Goal: Task Accomplishment & Management: Complete application form

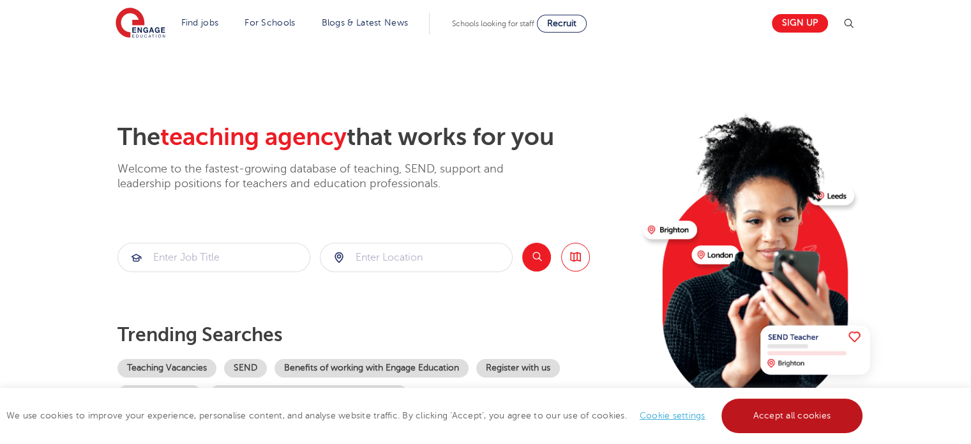
click at [824, 421] on link "Accept all cookies" at bounding box center [793, 415] width 142 height 34
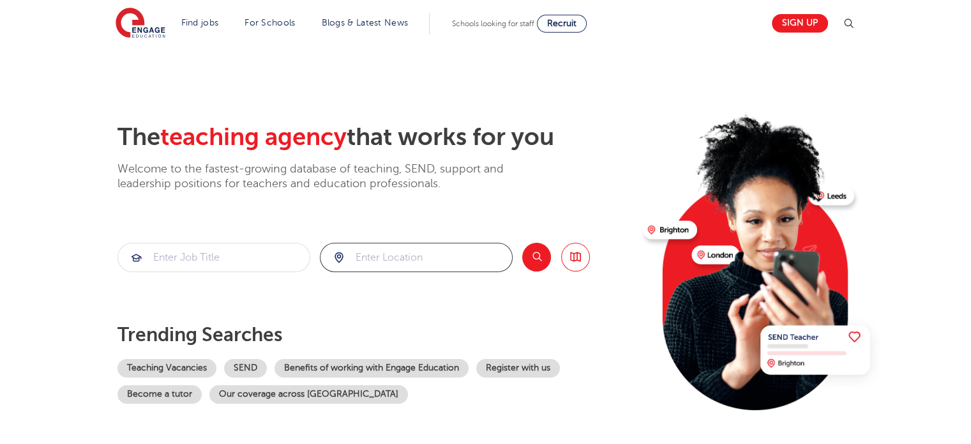
click at [416, 257] on input "search" at bounding box center [417, 257] width 192 height 28
type input "hackney"
click at [243, 256] on input "search" at bounding box center [214, 257] width 192 height 28
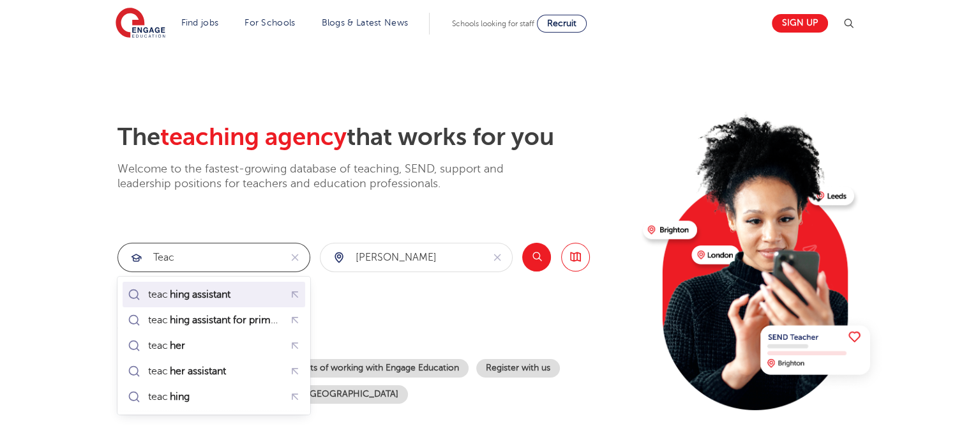
click at [182, 297] on mark "hing assistant" at bounding box center [200, 294] width 64 height 15
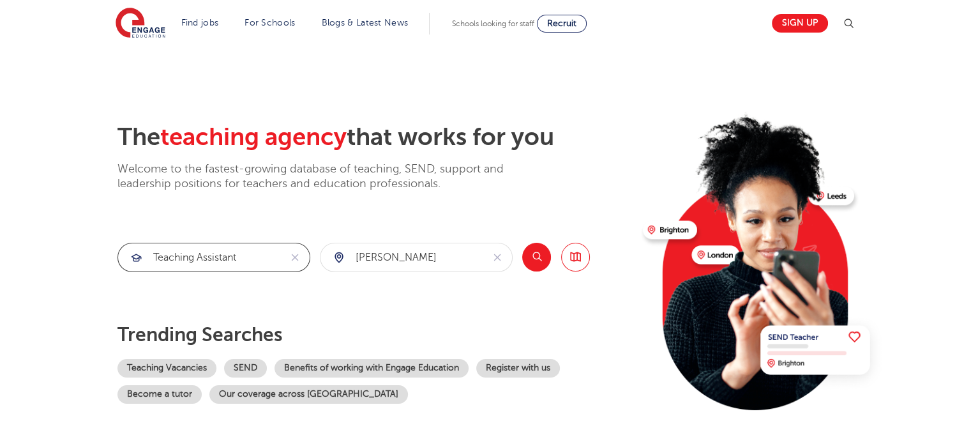
type input "teaching assistant"
click at [536, 257] on button "Search" at bounding box center [536, 257] width 29 height 29
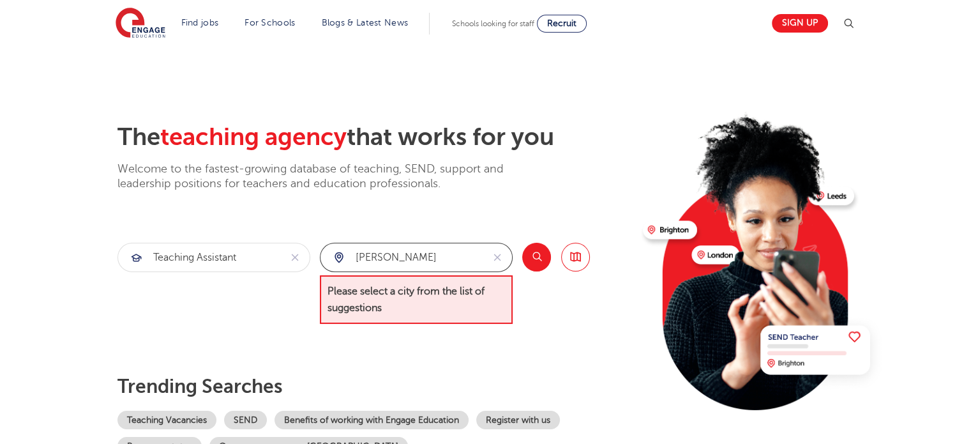
click at [466, 264] on input "hackney" at bounding box center [402, 257] width 162 height 28
drag, startPoint x: 450, startPoint y: 257, endPoint x: 332, endPoint y: 250, distance: 117.7
click at [332, 251] on div "hackney" at bounding box center [402, 257] width 162 height 28
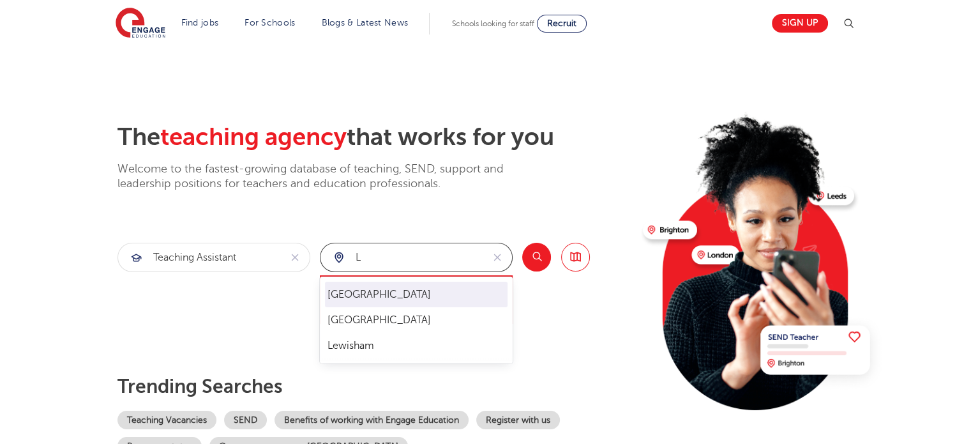
click at [332, 298] on li "London" at bounding box center [416, 295] width 183 height 26
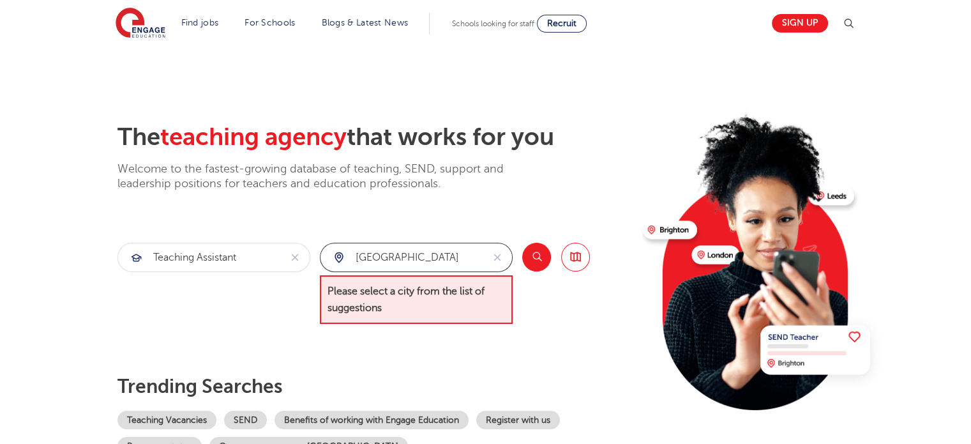
type input "London"
click at [537, 252] on button "Search" at bounding box center [536, 257] width 29 height 29
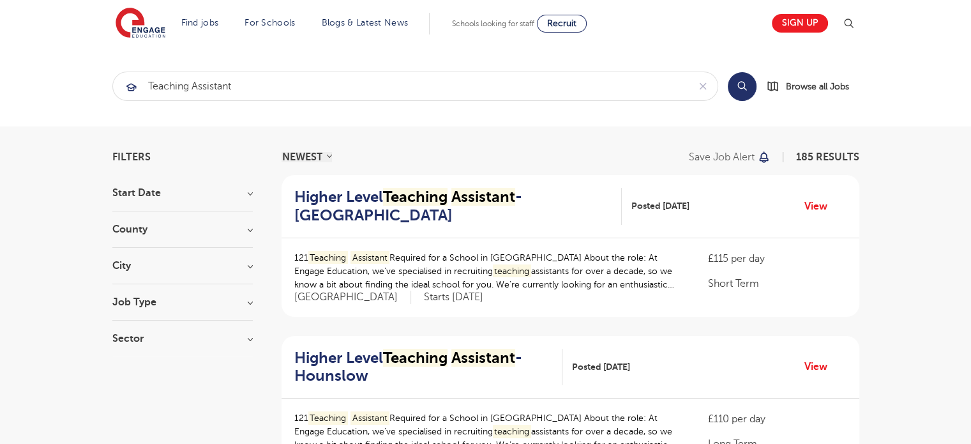
click at [250, 232] on h3 "County" at bounding box center [182, 229] width 140 height 10
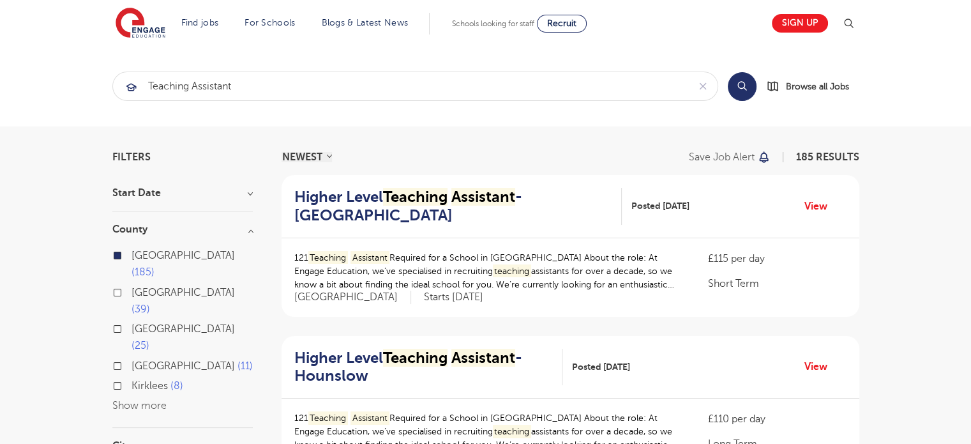
click at [245, 441] on h3 "City" at bounding box center [182, 446] width 140 height 10
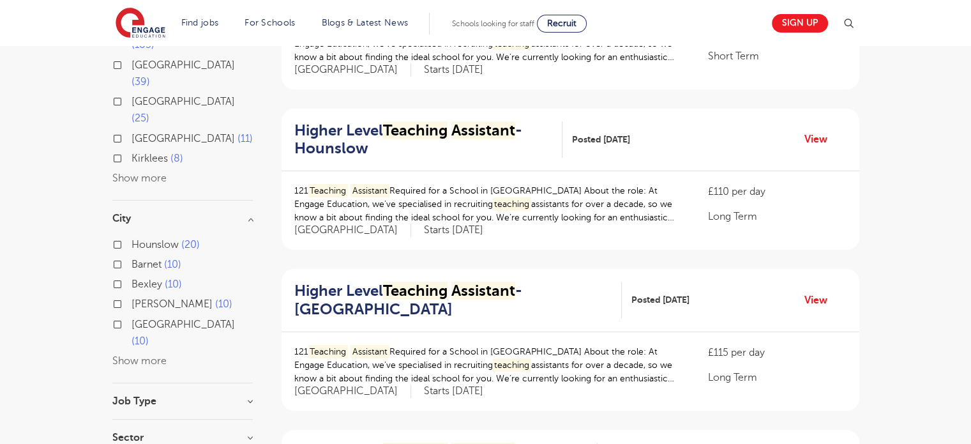
scroll to position [230, 0]
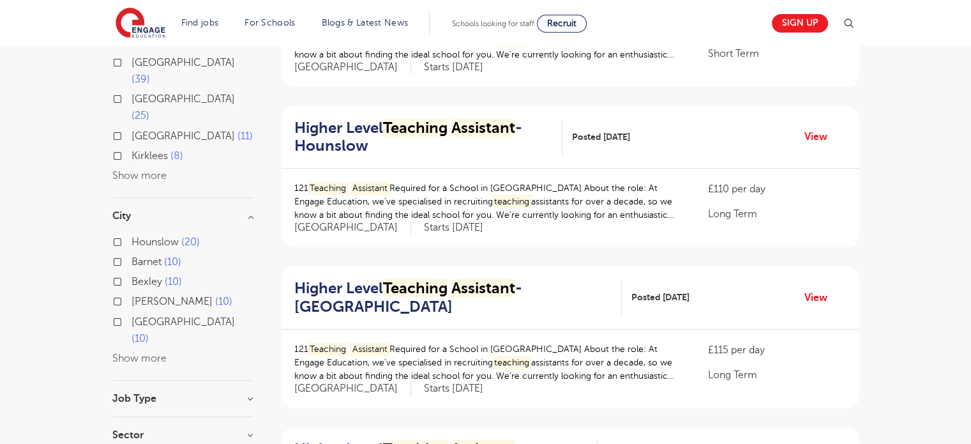
click at [142, 352] on button "Show more" at bounding box center [139, 357] width 54 height 11
click at [132, 407] on label "Hackney 10" at bounding box center [162, 415] width 60 height 17
click at [132, 409] on input "Hackney 10" at bounding box center [136, 413] width 8 height 8
checkbox input "true"
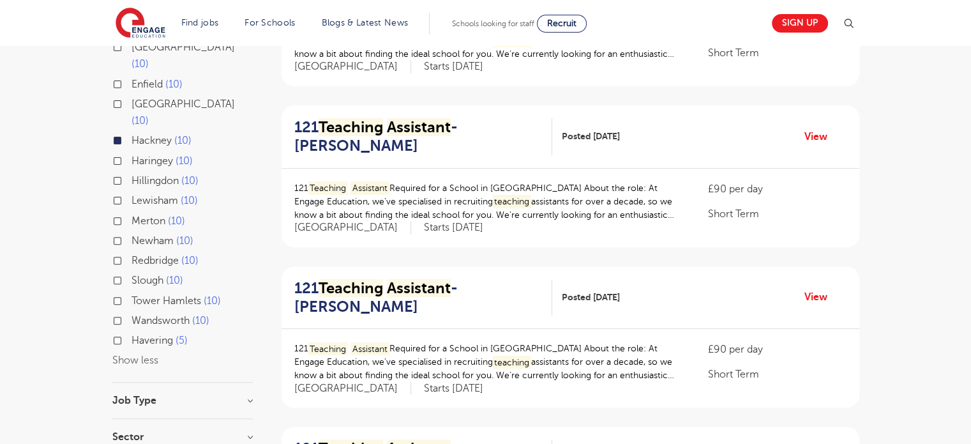
scroll to position [388, 0]
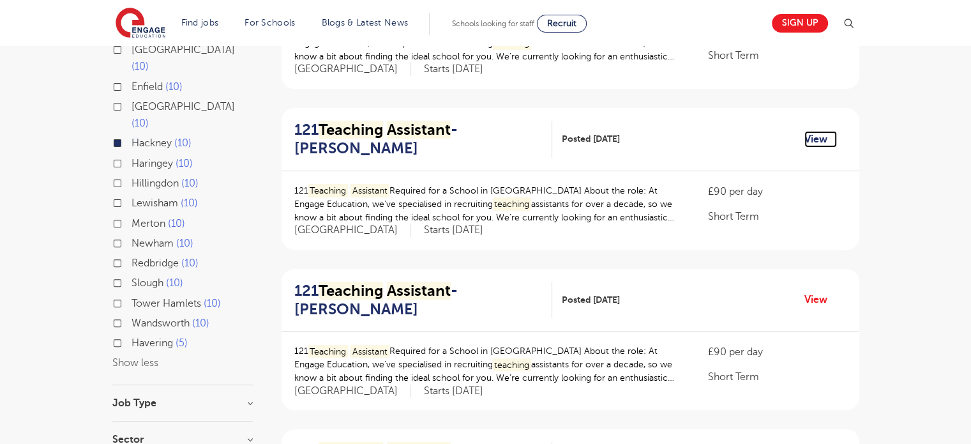
click at [819, 135] on link "View" at bounding box center [821, 139] width 33 height 17
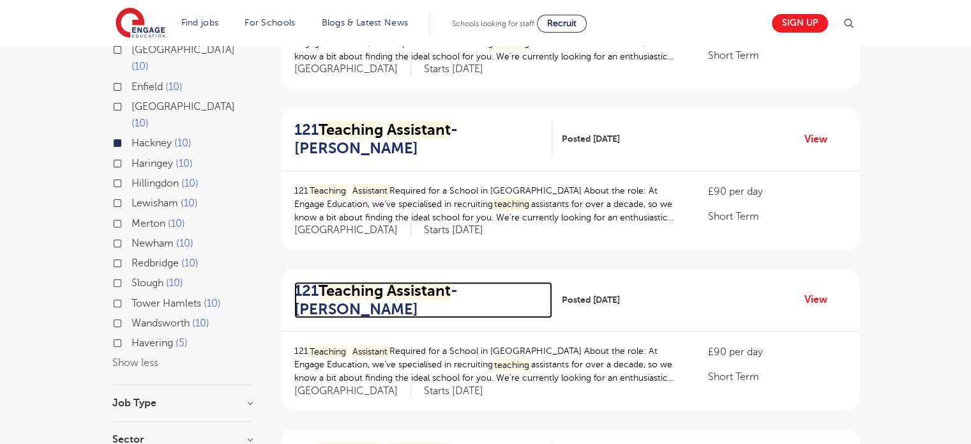
click at [414, 290] on mark "Assistant" at bounding box center [419, 291] width 64 height 18
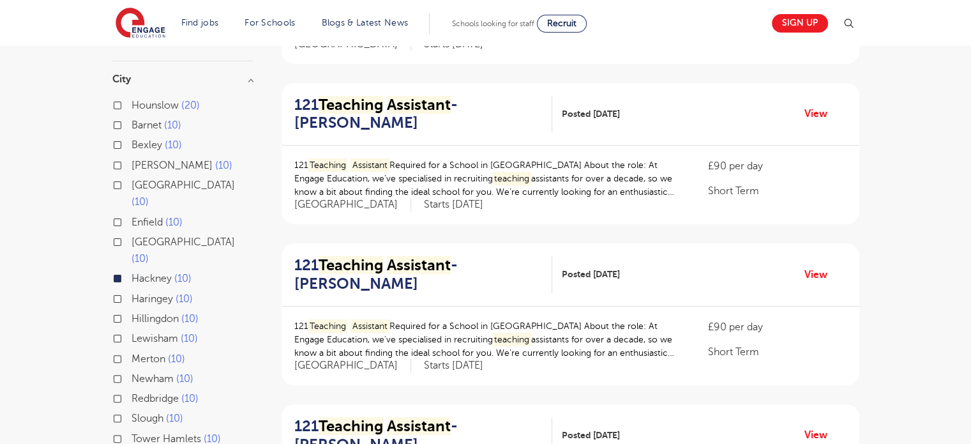
scroll to position [243, 0]
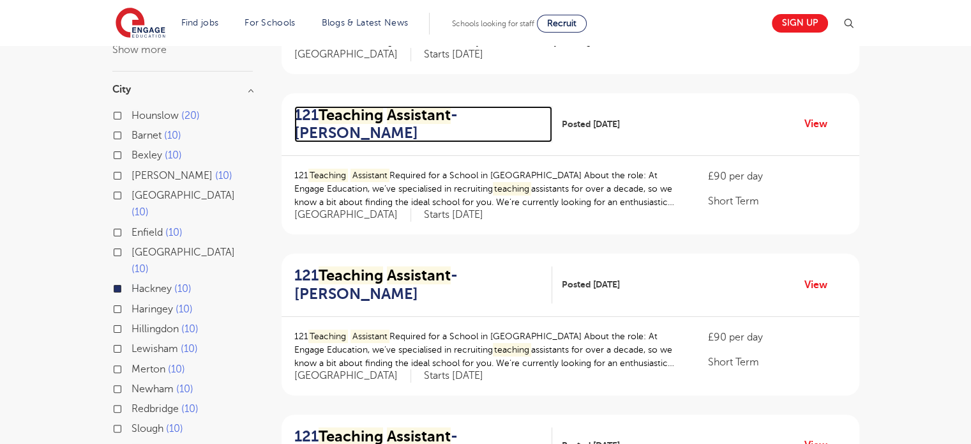
click at [393, 114] on mark "Assistant" at bounding box center [419, 115] width 64 height 18
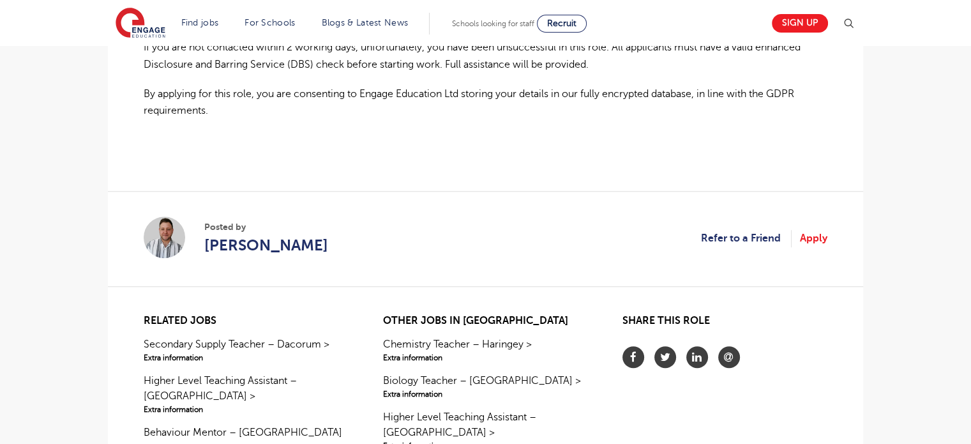
scroll to position [1001, 0]
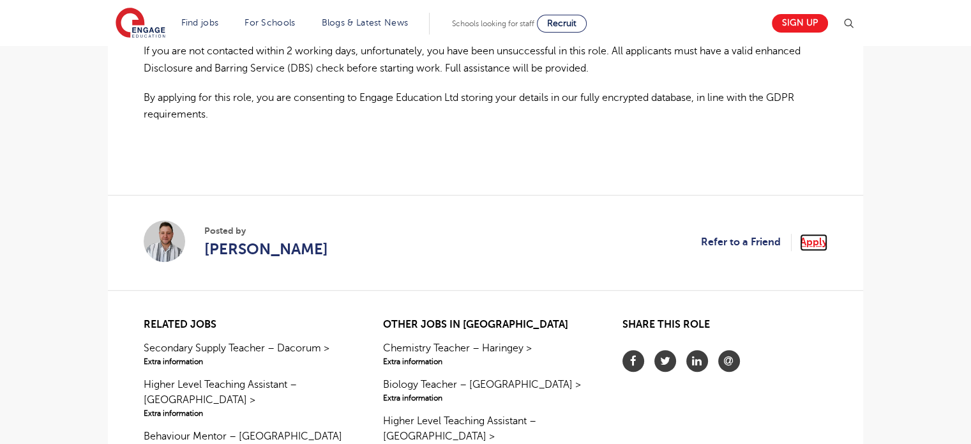
click at [814, 234] on link "Apply" at bounding box center [813, 242] width 27 height 17
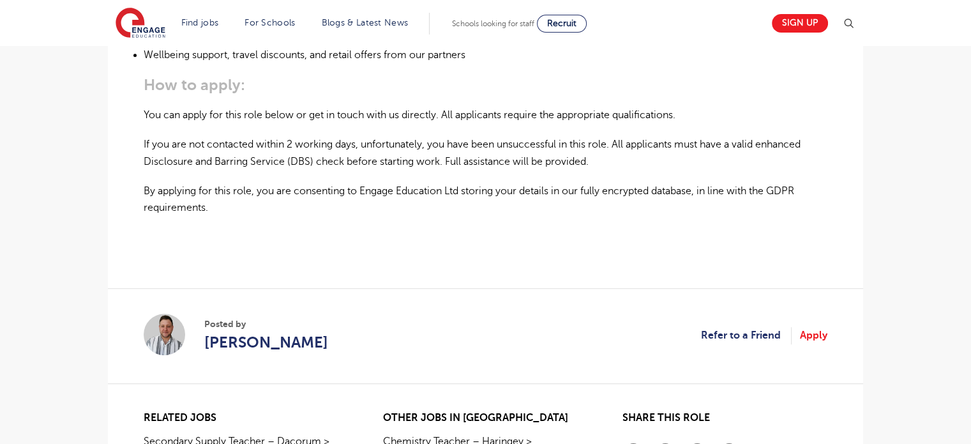
scroll to position [914, 0]
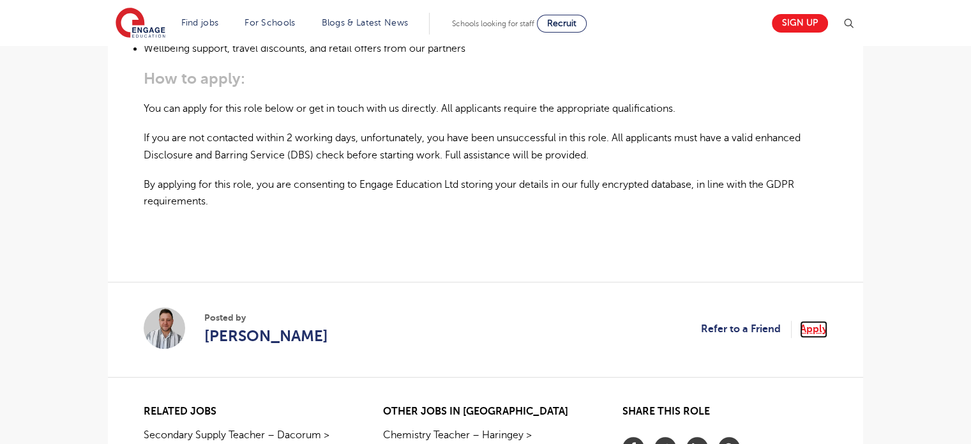
click at [815, 321] on link "Apply" at bounding box center [813, 329] width 27 height 17
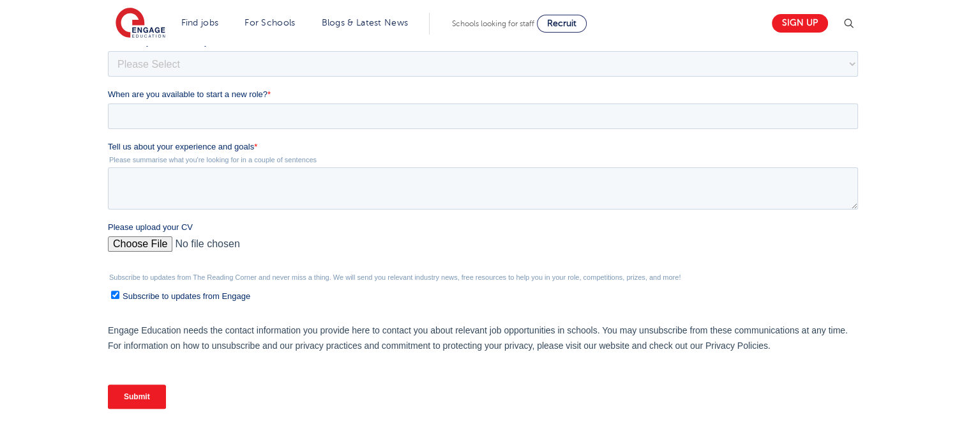
scroll to position [351, 0]
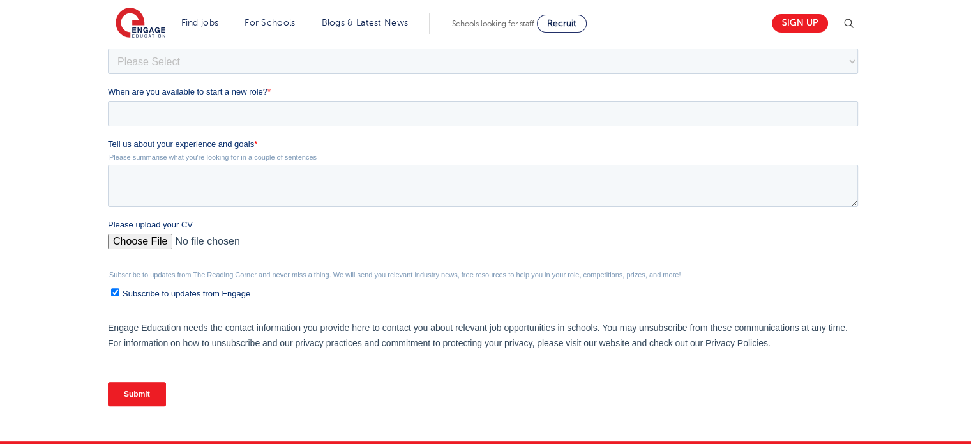
click at [114, 292] on input "Subscribe to updates from Engage" at bounding box center [115, 292] width 8 height 8
checkbox input "false"
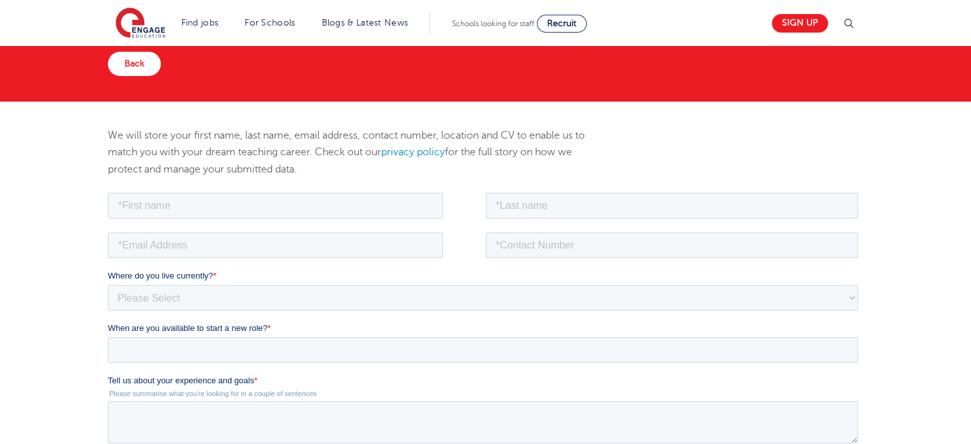
scroll to position [112, 0]
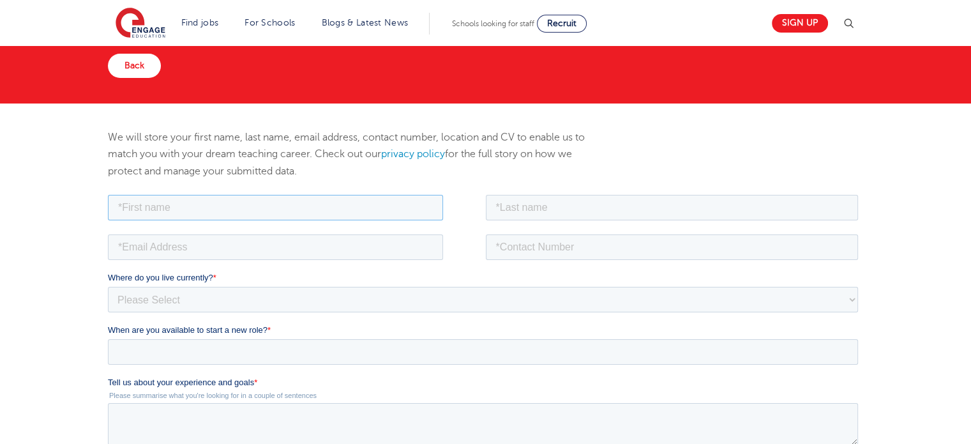
click at [273, 206] on input "text" at bounding box center [275, 207] width 335 height 26
type input "Sky"
click at [525, 213] on input "text" at bounding box center [672, 207] width 373 height 26
type input "Harris-Boadie"
click at [523, 234] on input "tel" at bounding box center [672, 247] width 373 height 26
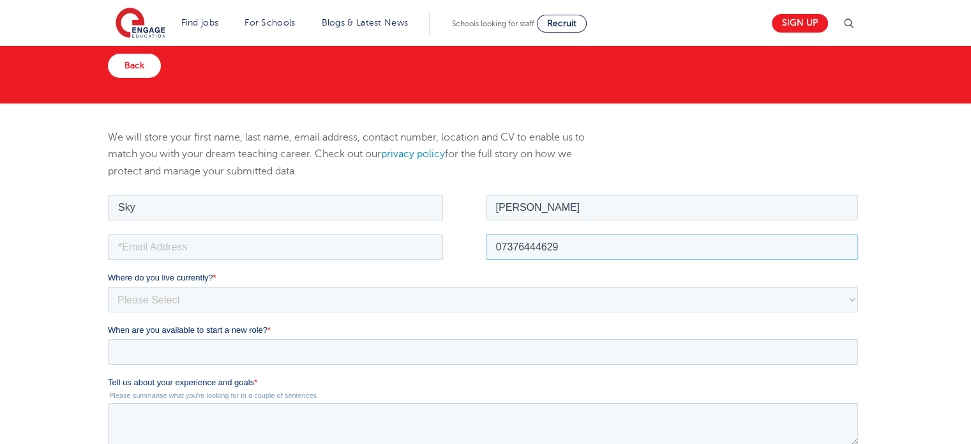
type input "07376444629"
click at [346, 241] on input "email" at bounding box center [275, 247] width 335 height 26
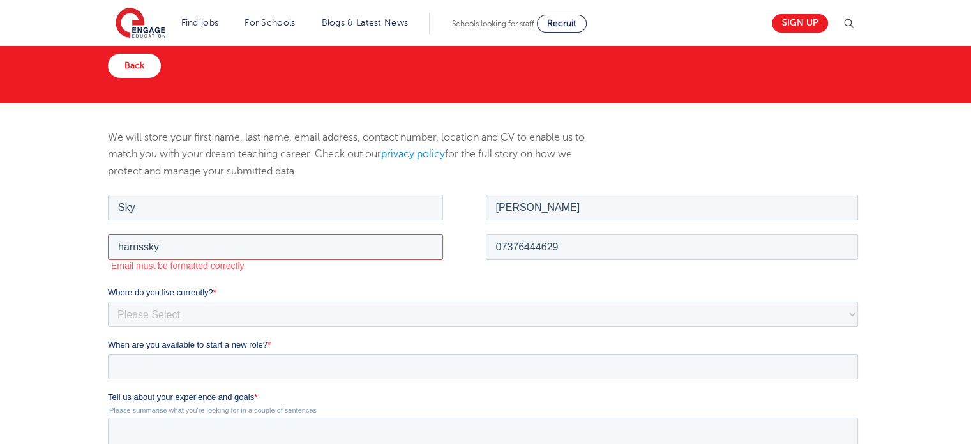
type input "harrissky"
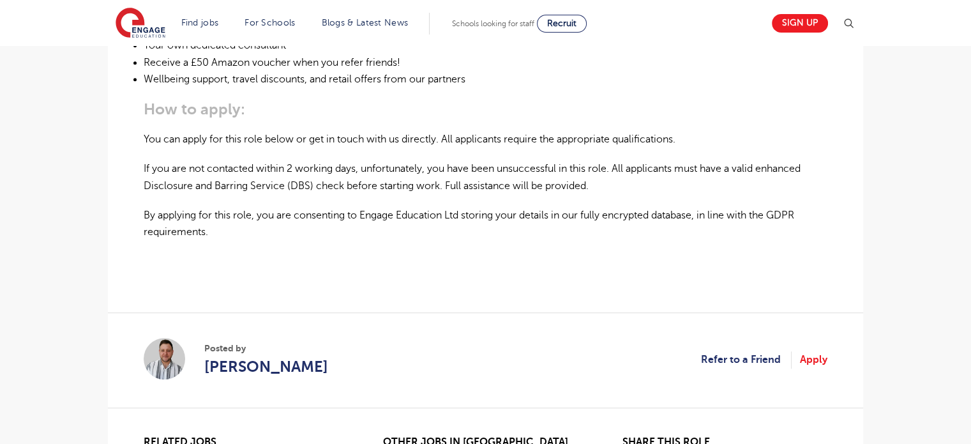
scroll to position [890, 0]
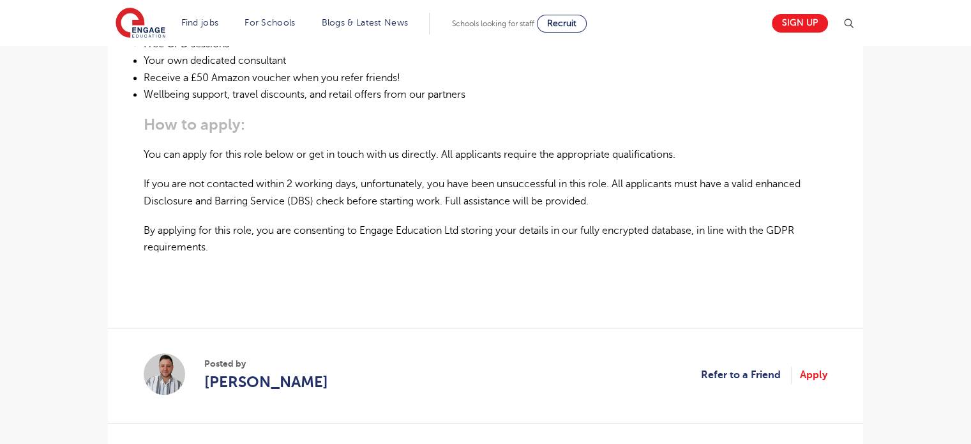
scroll to position [831, 0]
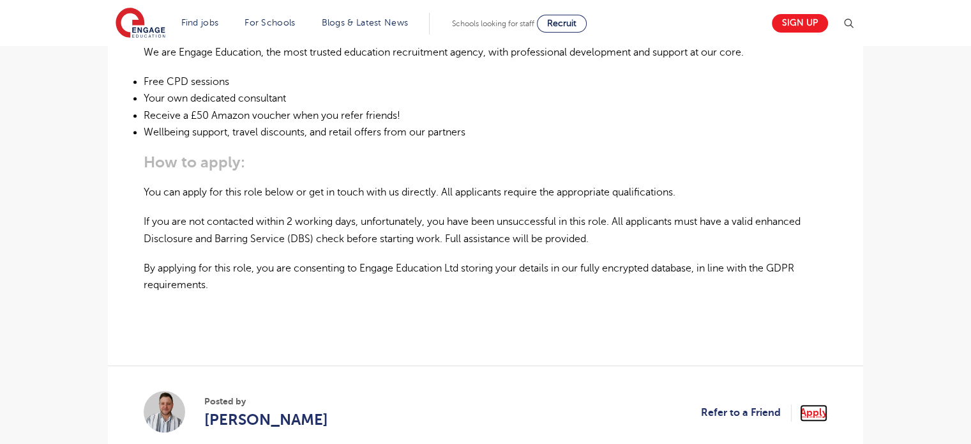
click at [817, 404] on link "Apply" at bounding box center [813, 412] width 27 height 17
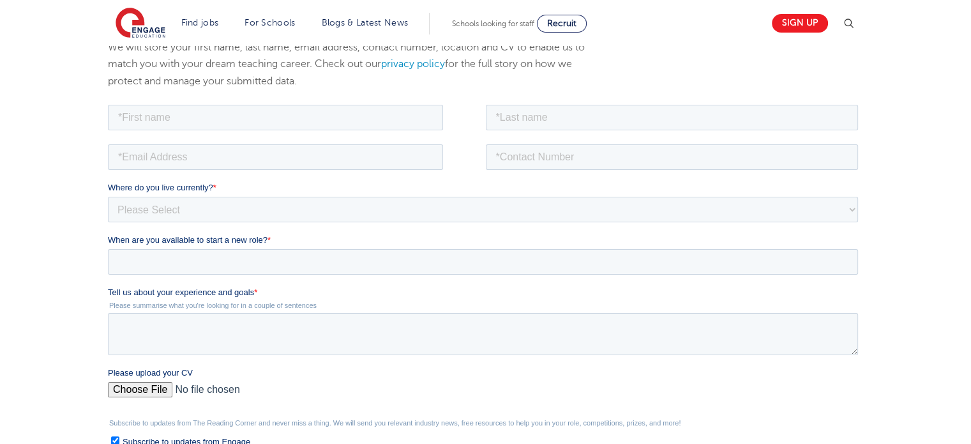
scroll to position [204, 0]
click at [751, 215] on select "Please Select UK Canada Ireland Australia New Zealand Europe USA South Africa J…" at bounding box center [483, 207] width 750 height 26
select select "UK"
click at [108, 194] on select "Please Select UK Canada Ireland Australia New Zealand Europe USA South Africa J…" at bounding box center [483, 207] width 750 height 26
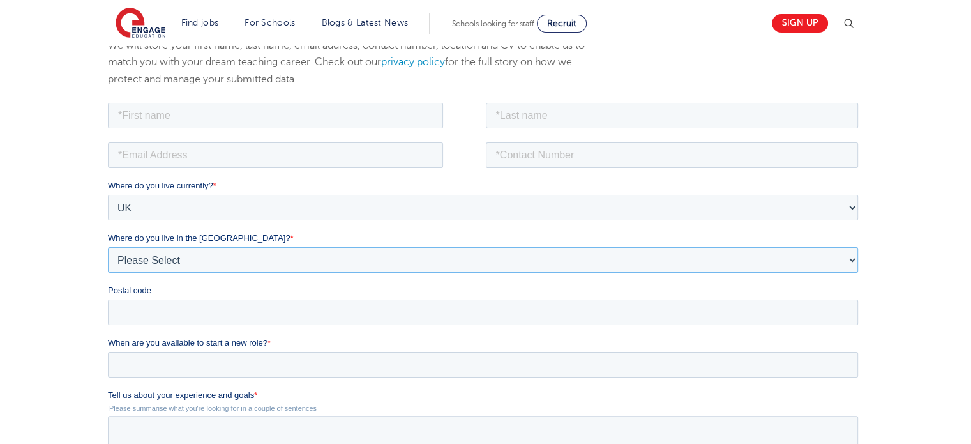
click at [496, 260] on select "Please Select Overseas Barnsley Bedfordshire Berkshire Bournemouth Bracknell Fo…" at bounding box center [483, 259] width 750 height 26
select select "London"
click at [108, 246] on select "Please Select Overseas Barnsley Bedfordshire Berkshire Bournemouth Bracknell Fo…" at bounding box center [483, 259] width 750 height 26
click at [449, 312] on input "Postal code" at bounding box center [483, 312] width 750 height 26
type input "E8"
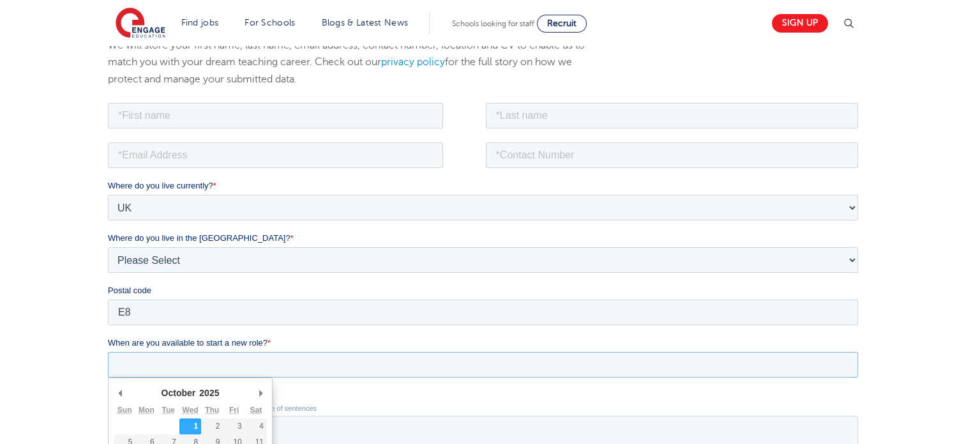
click at [406, 368] on input "When are you available to start a new role? *" at bounding box center [483, 364] width 750 height 26
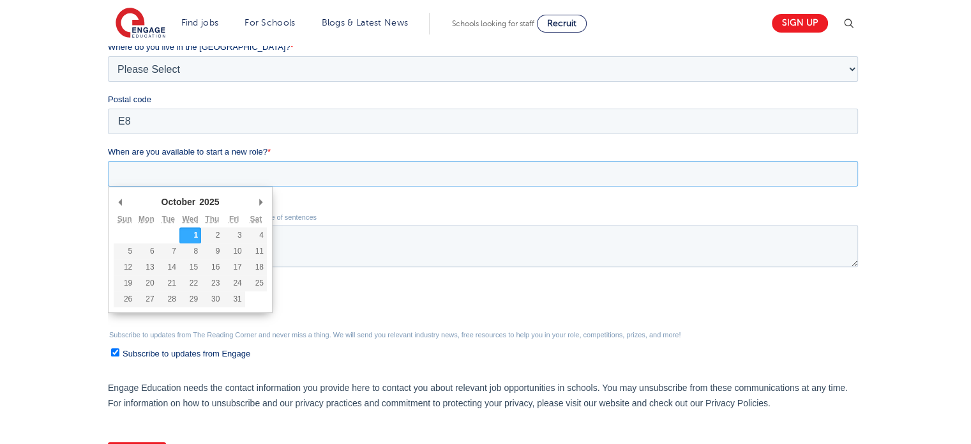
scroll to position [397, 0]
type div "2025-10-13"
type input "2025/10/13"
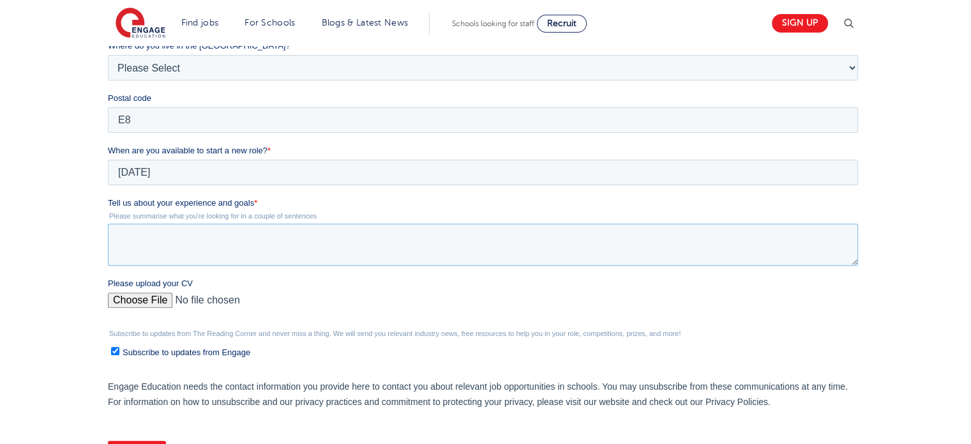
click at [156, 245] on textarea "Tell us about your experience and goals *" at bounding box center [483, 245] width 750 height 42
click at [330, 234] on textarea "I am looking for TA roles in primary, secondary or further education." at bounding box center [483, 245] width 750 height 42
click at [561, 236] on textarea "I am looking for TA roles in primary, secondary or a teaching/lecturer role wit…" at bounding box center [483, 245] width 750 height 42
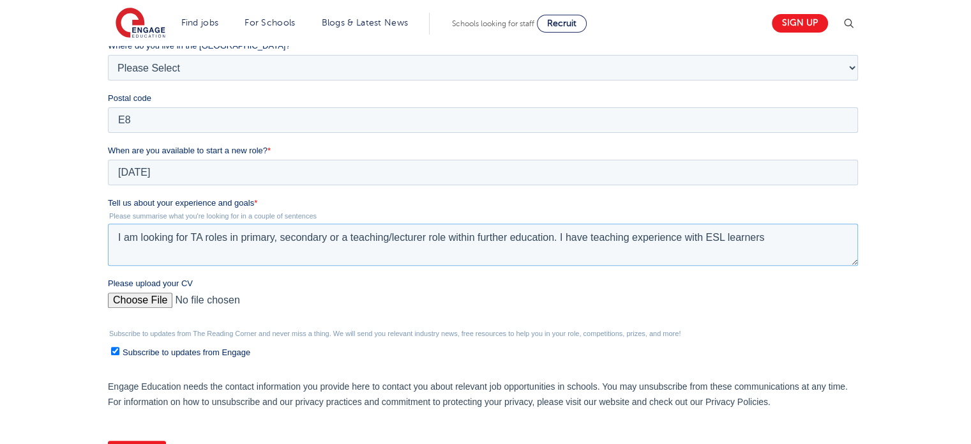
click at [725, 236] on textarea "I am looking for TA roles in primary, secondary or a teaching/lecturer role wit…" at bounding box center [483, 245] width 750 height 42
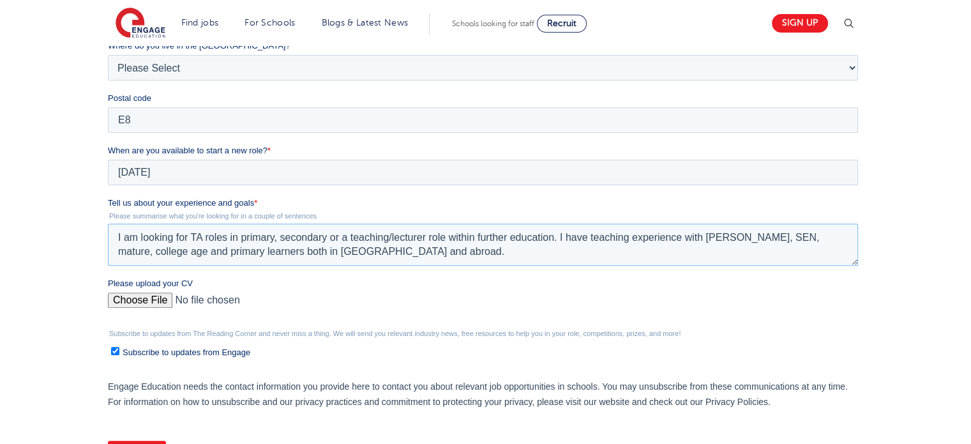
type textarea "I am looking for TA roles in primary, secondary or a teaching/lecturer role wit…"
click at [154, 294] on input "Please upload your CV" at bounding box center [483, 305] width 750 height 26
type input "C:\fakepath\CV_SHB2025T.docx"
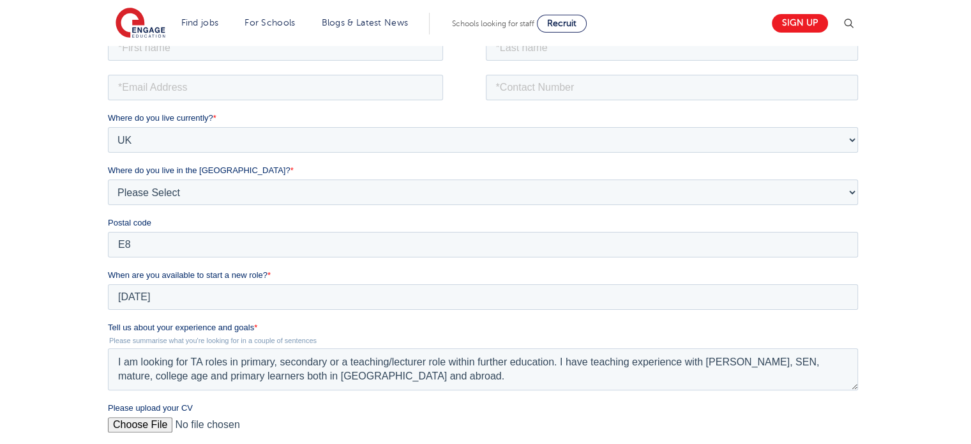
scroll to position [264, 0]
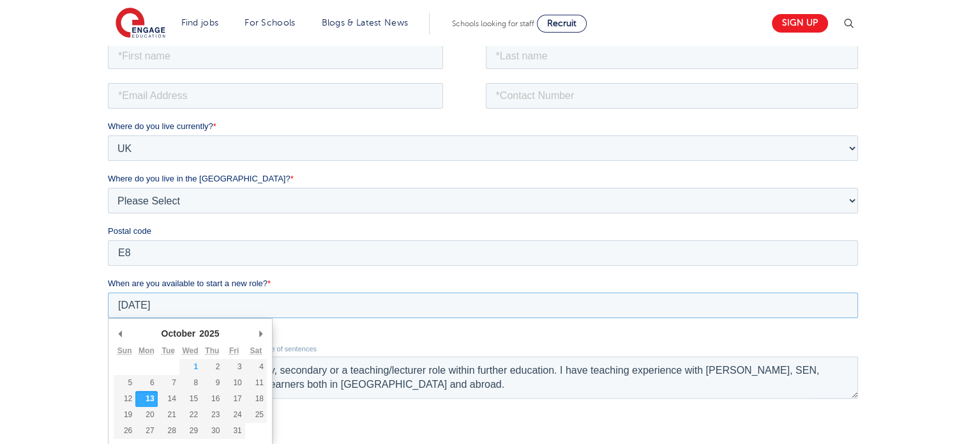
click at [207, 307] on input "2025/10/13" at bounding box center [483, 305] width 750 height 26
type div "2025-10-20"
type input "2025/10/20"
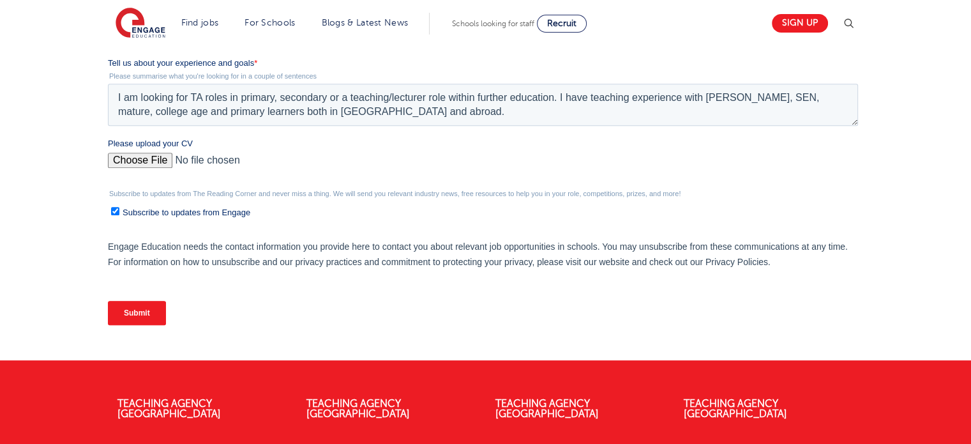
scroll to position [538, 0]
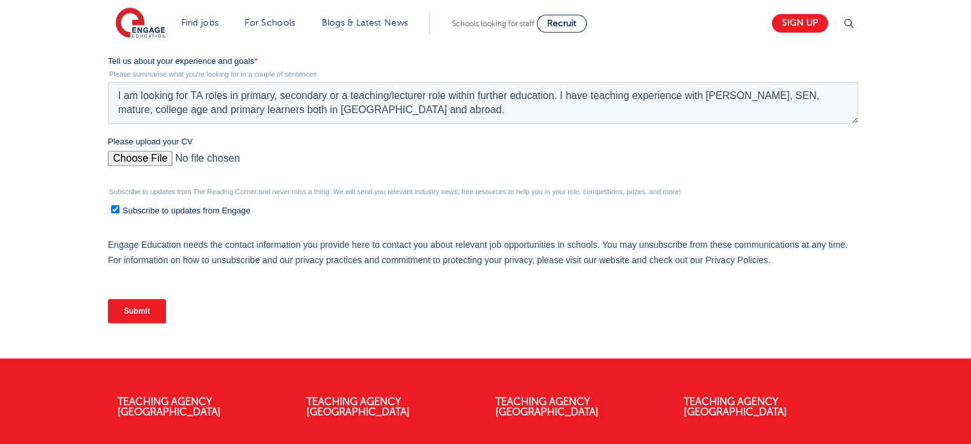
click at [116, 210] on input "Subscribe to updates from Engage" at bounding box center [115, 209] width 8 height 8
checkbox input "false"
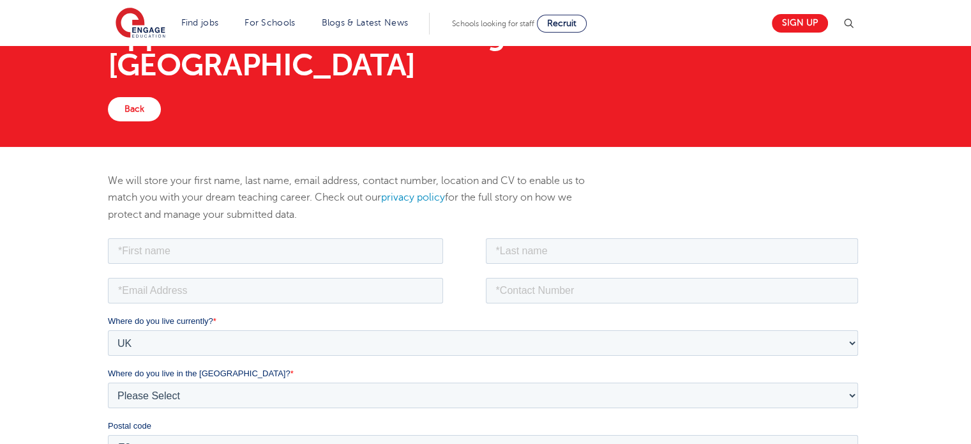
scroll to position [57, 0]
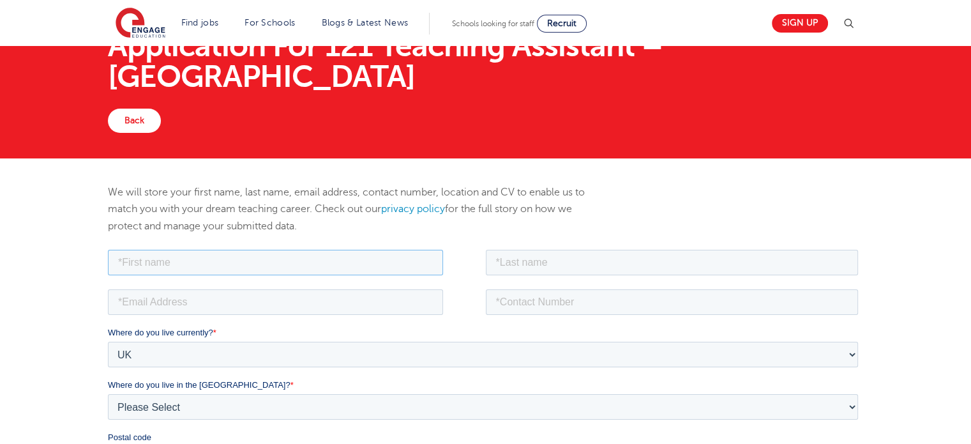
click at [380, 265] on input "text" at bounding box center [275, 262] width 335 height 26
type input "Sky"
type input "Harris-Boadie"
click at [248, 298] on input "email" at bounding box center [275, 302] width 335 height 26
type input "harrissky11@gmail.com"
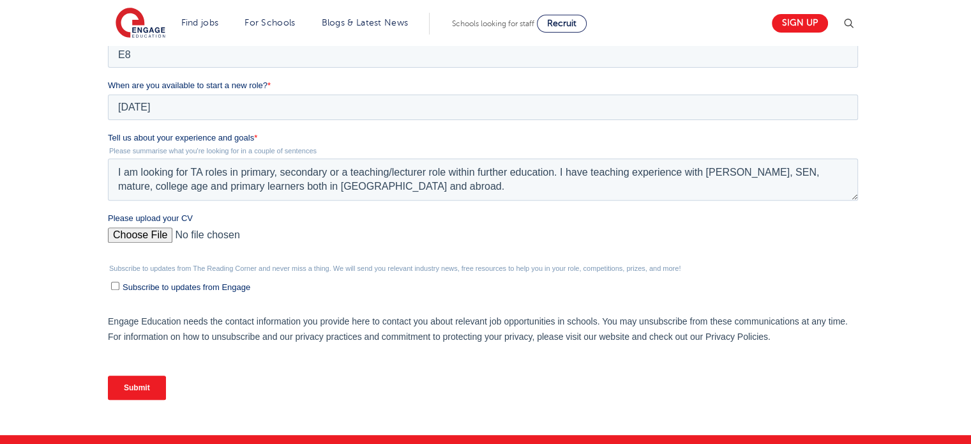
scroll to position [478, 0]
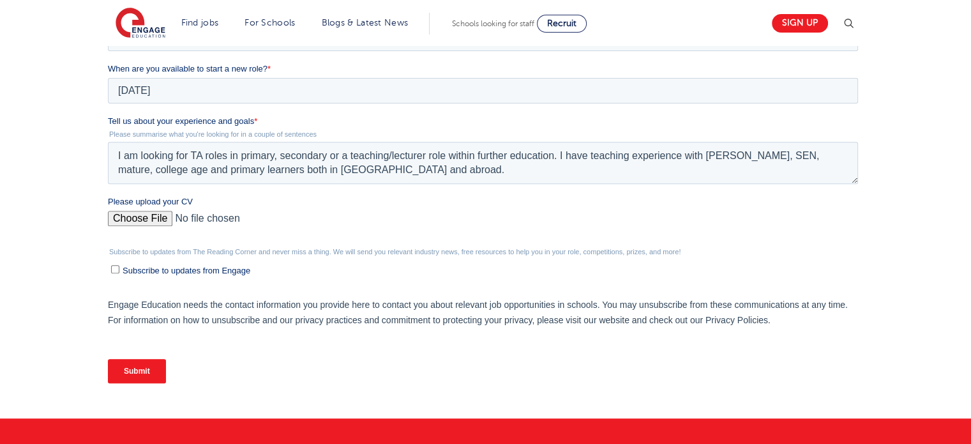
type input "07376444629"
click at [144, 373] on input "Submit" at bounding box center [137, 371] width 58 height 24
